Goal: Transaction & Acquisition: Purchase product/service

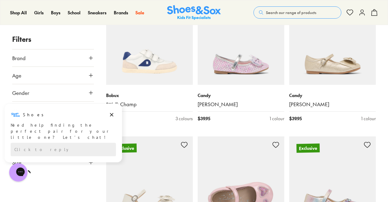
scroll to position [817, 0]
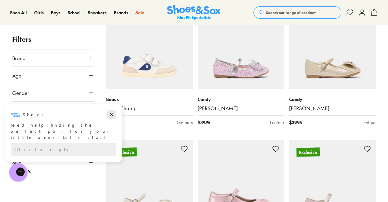
click at [112, 113] on icon "Dismiss campaign" at bounding box center [112, 114] width 6 height 7
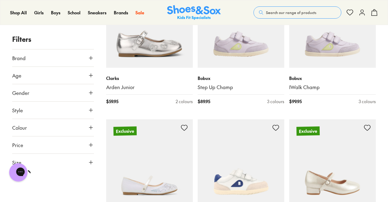
scroll to position [1115, 0]
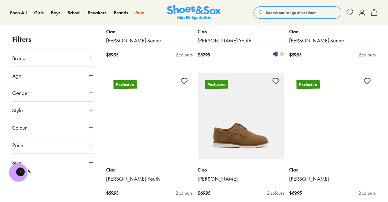
scroll to position [1576, 0]
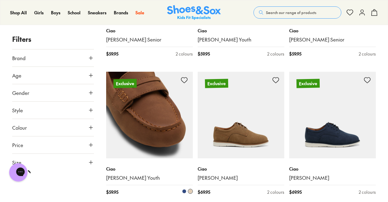
click at [167, 139] on img at bounding box center [149, 115] width 87 height 87
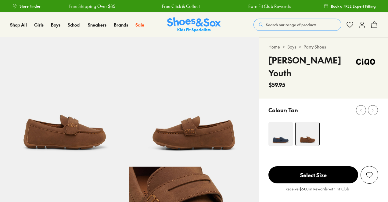
select select "*"
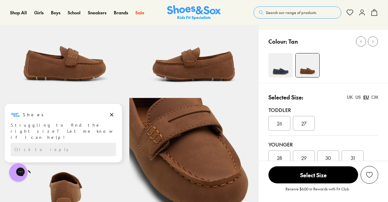
scroll to position [68, 0]
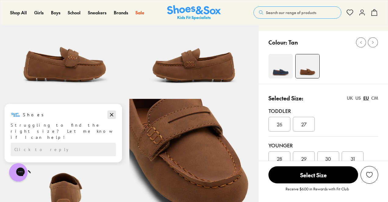
click at [111, 113] on icon "Dismiss campaign" at bounding box center [112, 114] width 6 height 7
